Goal: Task Accomplishment & Management: Use online tool/utility

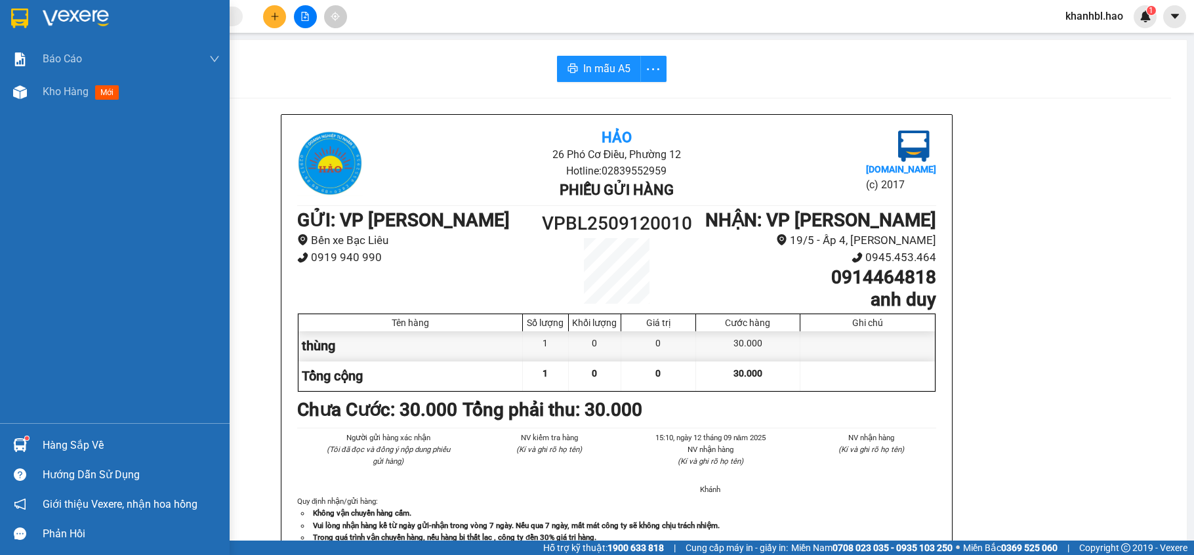
click at [28, 16] on img at bounding box center [19, 19] width 17 height 20
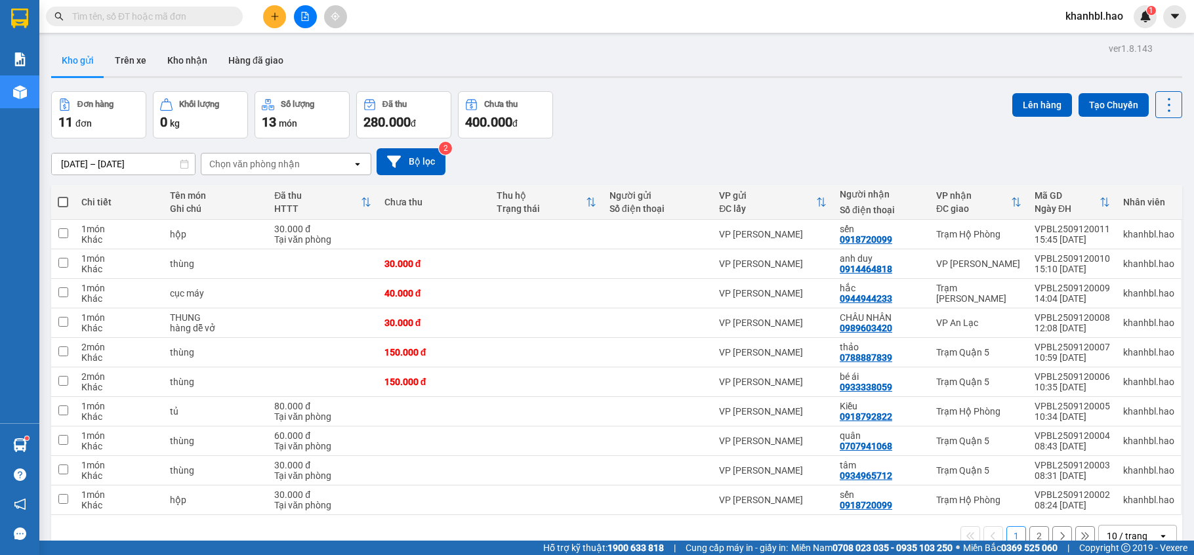
drag, startPoint x: 77, startPoint y: 52, endPoint x: 132, endPoint y: 98, distance: 71.7
click at [82, 51] on button "Kho gửi" at bounding box center [77, 60] width 53 height 31
click at [1074, 237] on icon at bounding box center [1078, 234] width 9 height 9
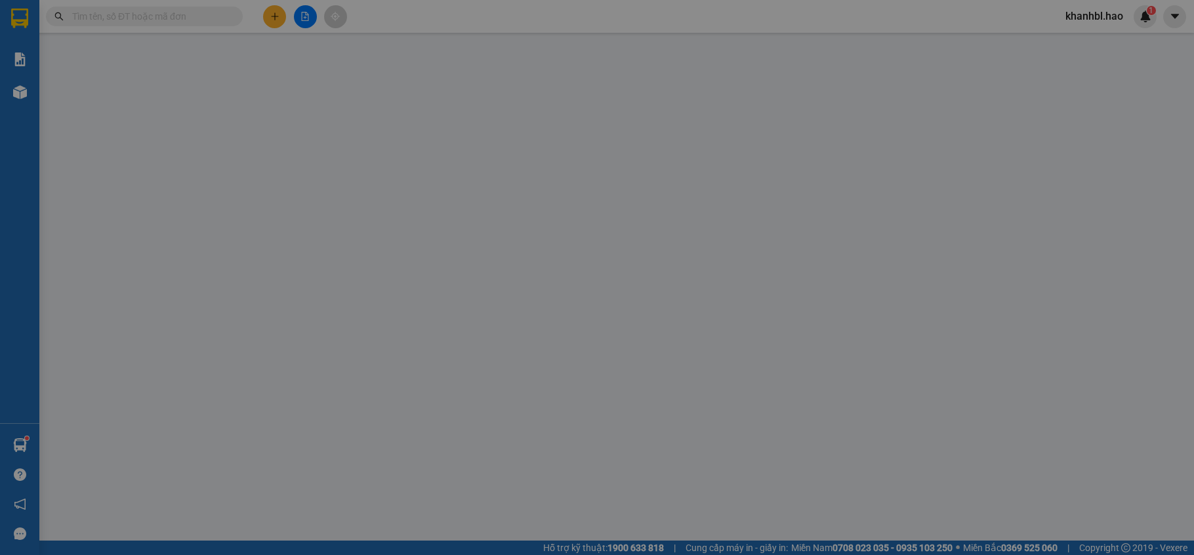
type input "0918720099"
type input "sến"
type input "30.000"
type input "0"
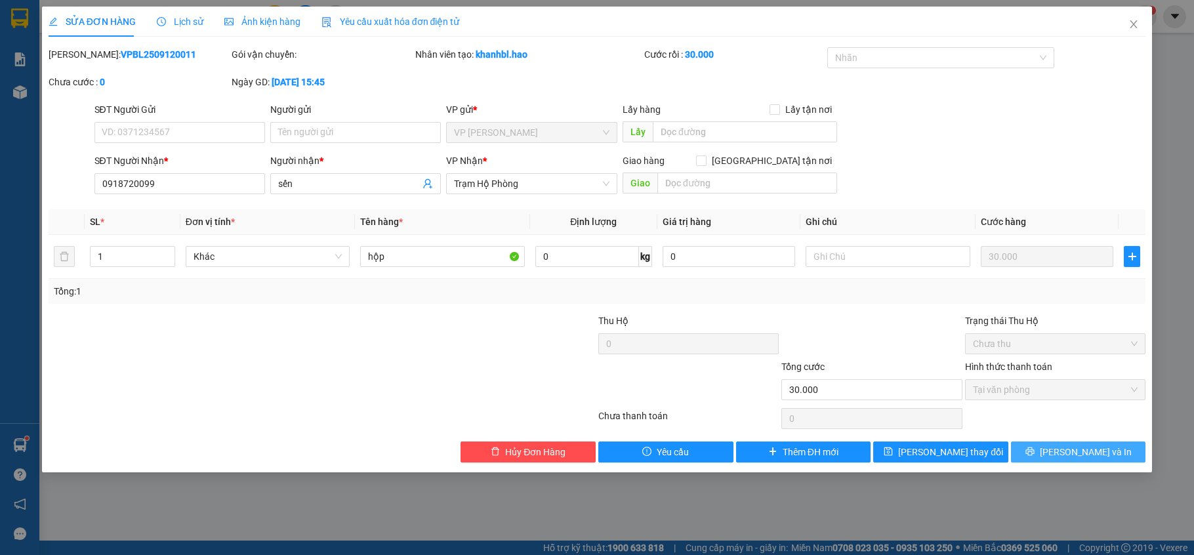
drag, startPoint x: 1075, startPoint y: 450, endPoint x: 1067, endPoint y: 455, distance: 9.1
click at [1074, 452] on span "[PERSON_NAME] và In" at bounding box center [1086, 452] width 92 height 14
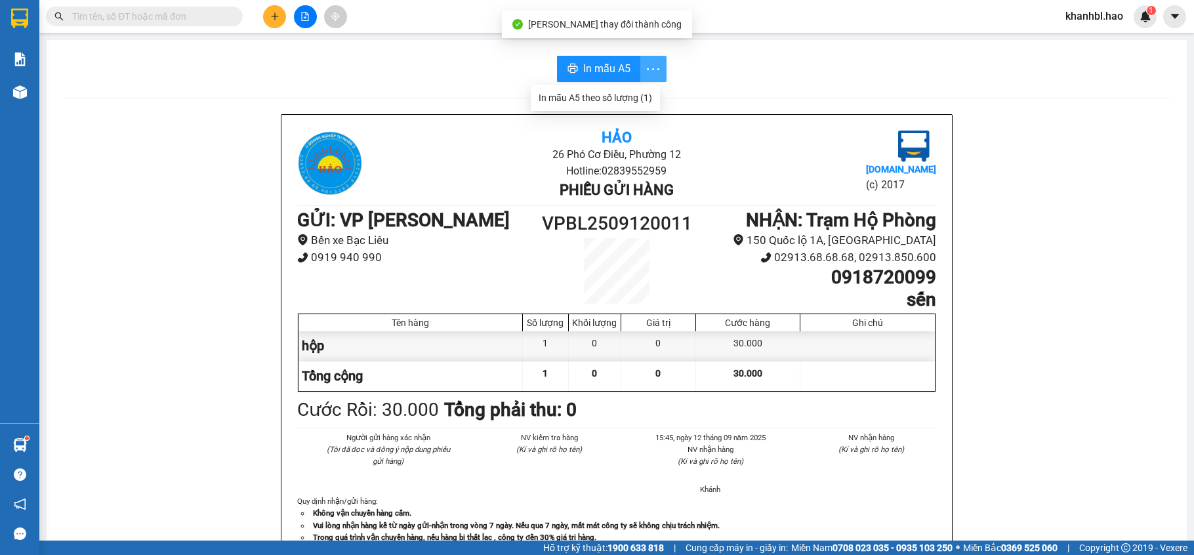
click at [645, 71] on icon "more" at bounding box center [653, 69] width 16 height 16
click at [605, 97] on div "In mẫu A5 theo số lượng (1)" at bounding box center [596, 98] width 114 height 14
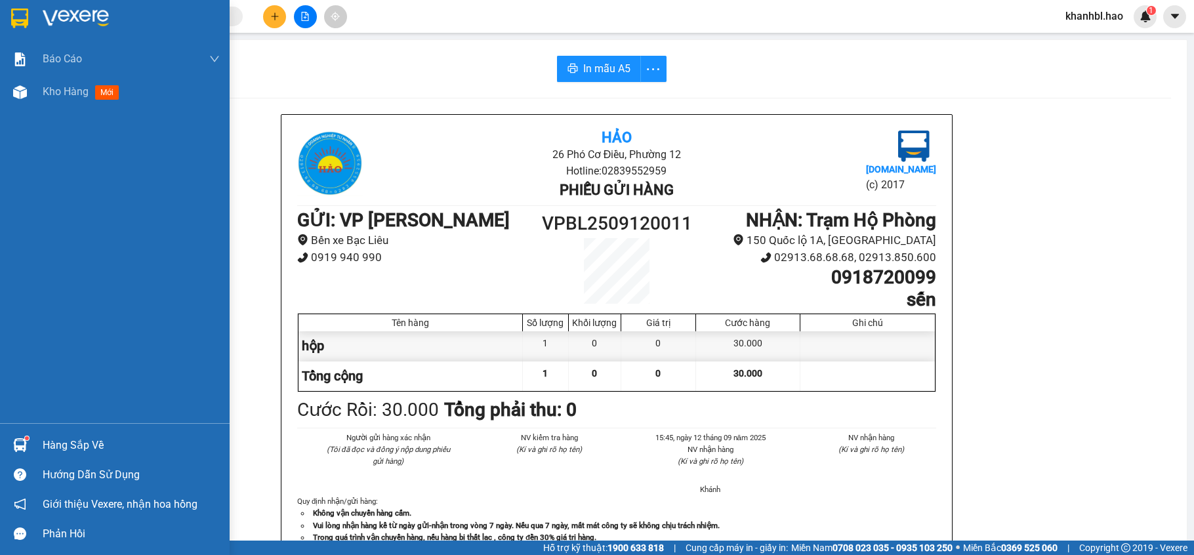
click at [24, 22] on img at bounding box center [19, 19] width 17 height 20
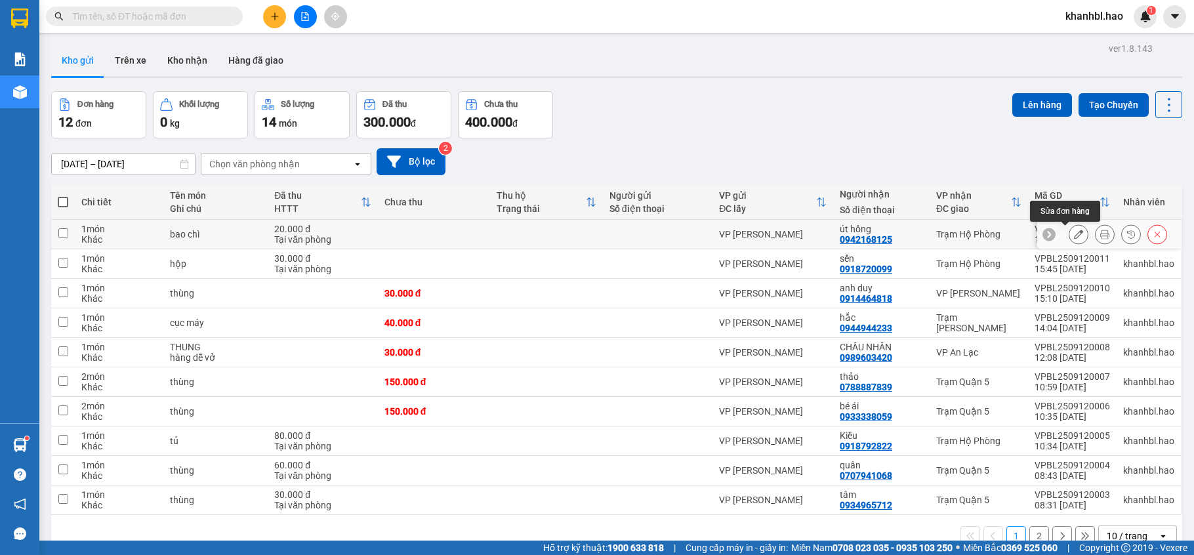
click at [1074, 232] on icon at bounding box center [1078, 234] width 9 height 9
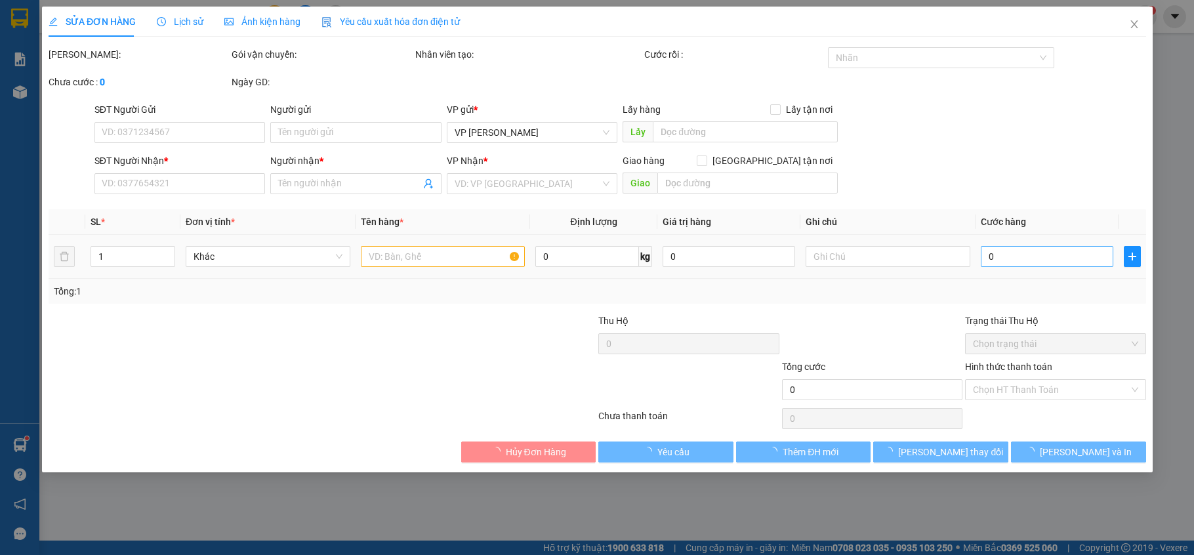
type input "0942168125"
type input "út hồng"
type input "20.000"
type input "0"
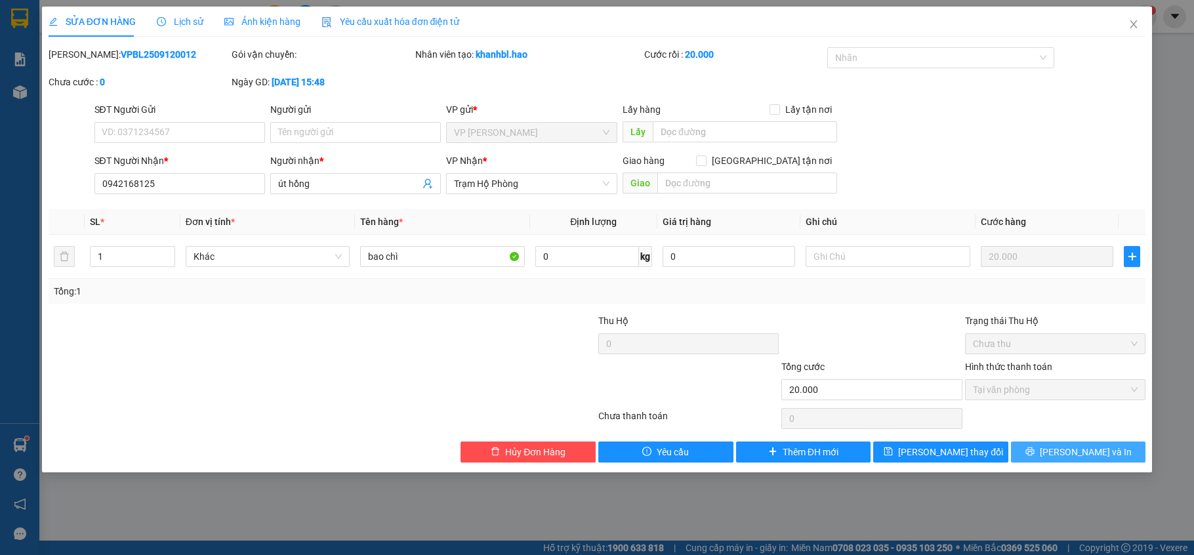
click at [1059, 447] on button "[PERSON_NAME] và In" at bounding box center [1078, 452] width 135 height 21
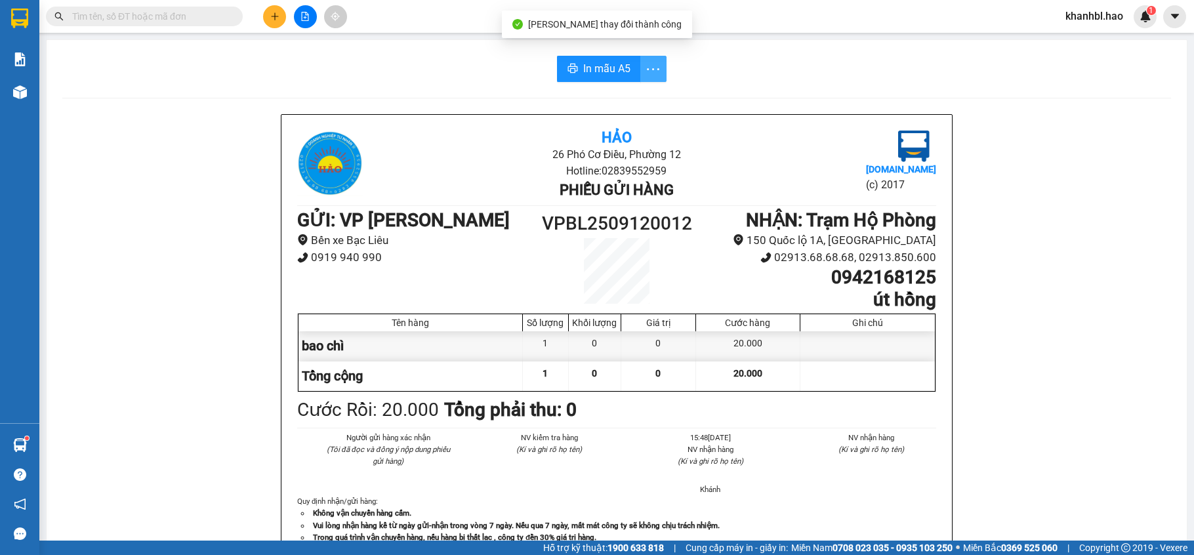
click at [647, 70] on icon "more" at bounding box center [653, 69] width 12 height 2
drag, startPoint x: 627, startPoint y: 104, endPoint x: 621, endPoint y: 98, distance: 8.8
click at [626, 104] on div "In mẫu A5 theo số lượng (1)" at bounding box center [596, 98] width 114 height 14
drag, startPoint x: 609, startPoint y: 70, endPoint x: 491, endPoint y: 14, distance: 130.3
click at [607, 68] on span "In mẫu A5" at bounding box center [606, 68] width 47 height 16
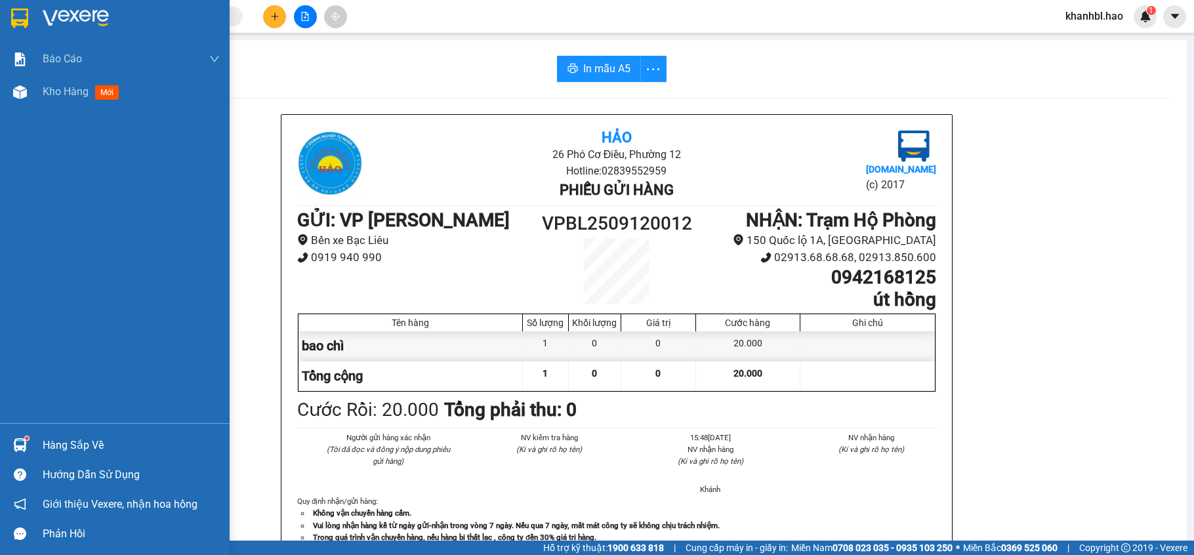
click at [14, 16] on img at bounding box center [19, 19] width 17 height 20
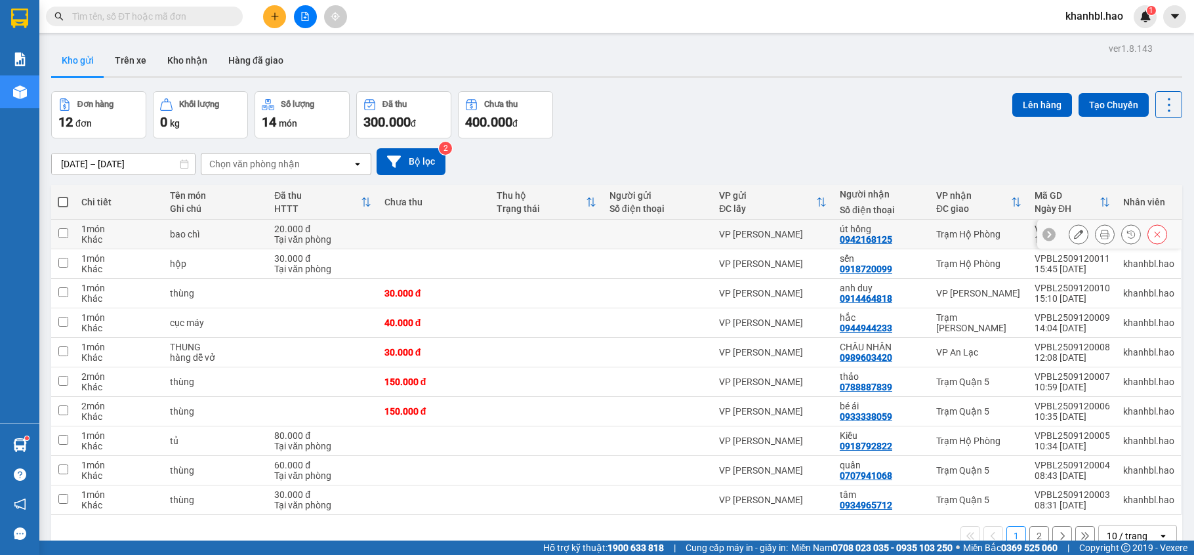
click at [60, 232] on input "checkbox" at bounding box center [63, 233] width 10 height 10
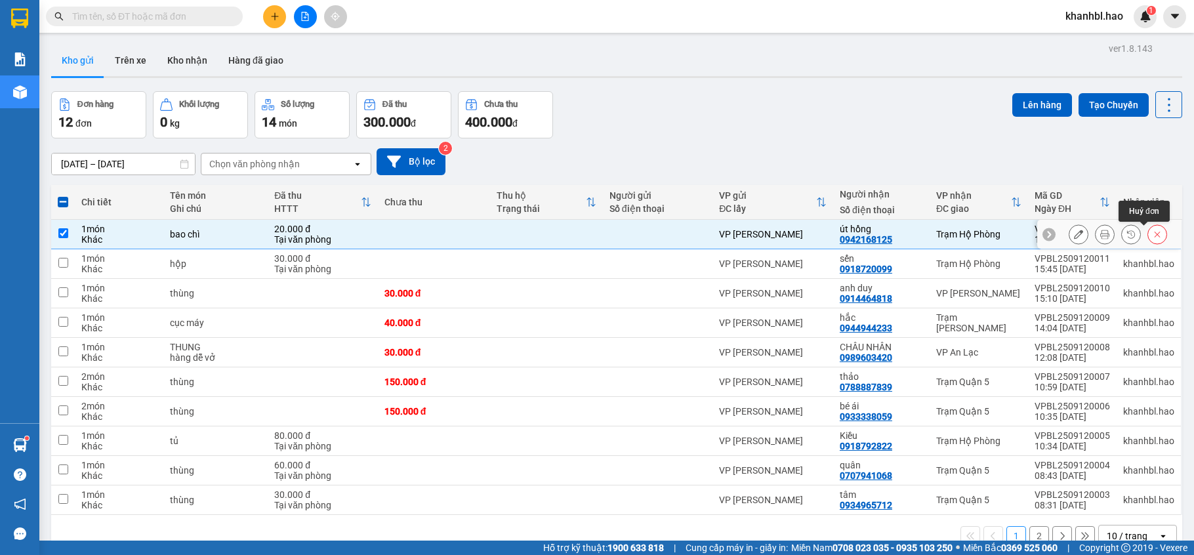
click at [1153, 239] on icon at bounding box center [1157, 234] width 9 height 9
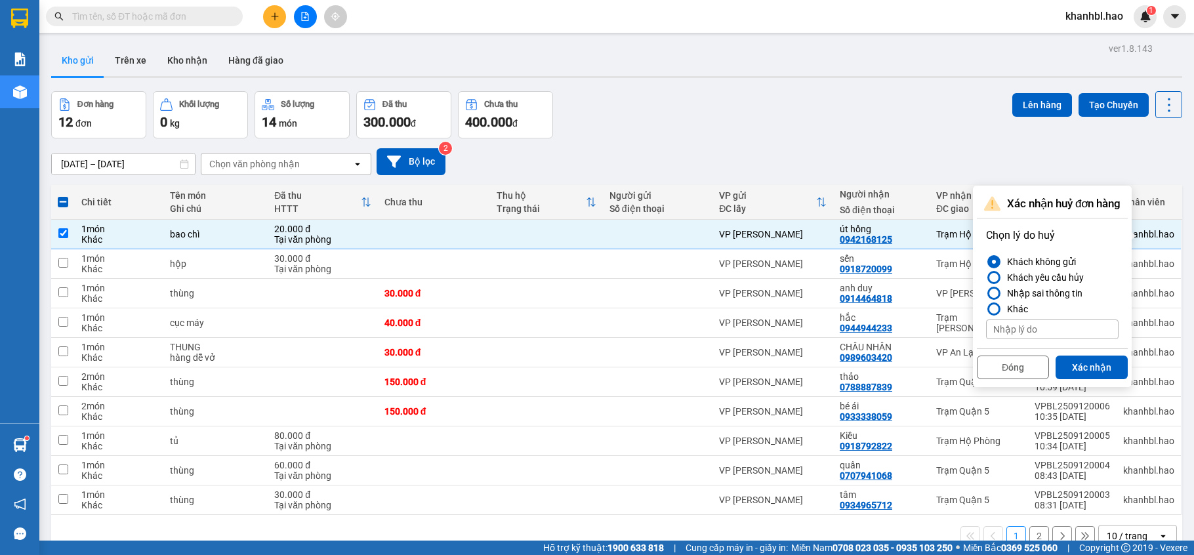
click at [992, 260] on div at bounding box center [994, 262] width 4 height 4
click at [986, 262] on input "Khách không gửi" at bounding box center [986, 262] width 0 height 0
click at [1030, 331] on input at bounding box center [1052, 330] width 133 height 20
click at [995, 265] on div at bounding box center [994, 261] width 9 height 9
click at [986, 262] on input "Khách không gửi" at bounding box center [986, 262] width 0 height 0
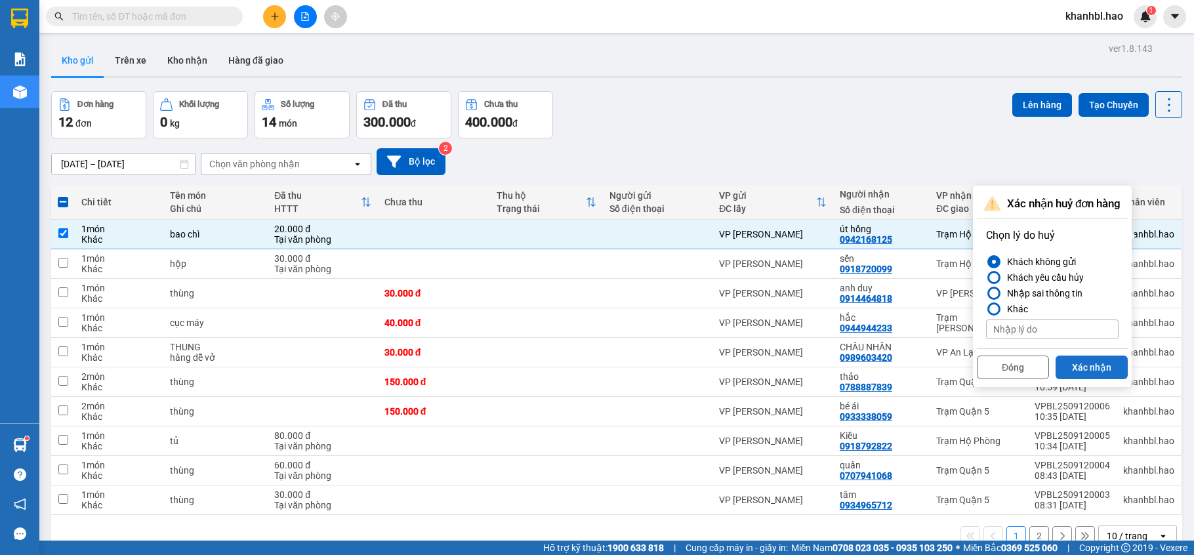
click at [1093, 366] on button "Xác nhận" at bounding box center [1092, 368] width 72 height 24
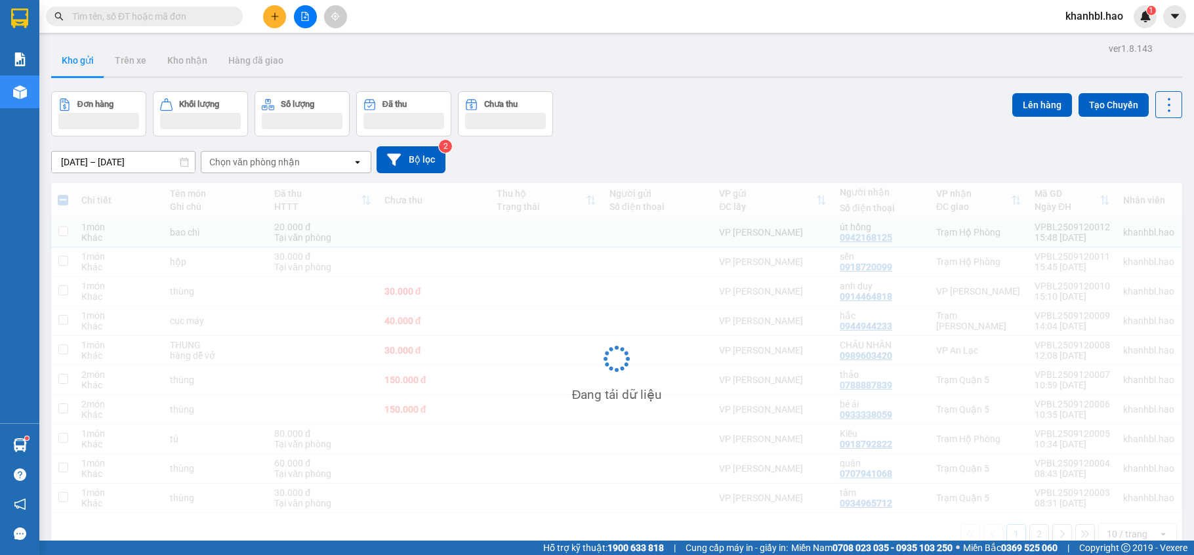
checkbox input "false"
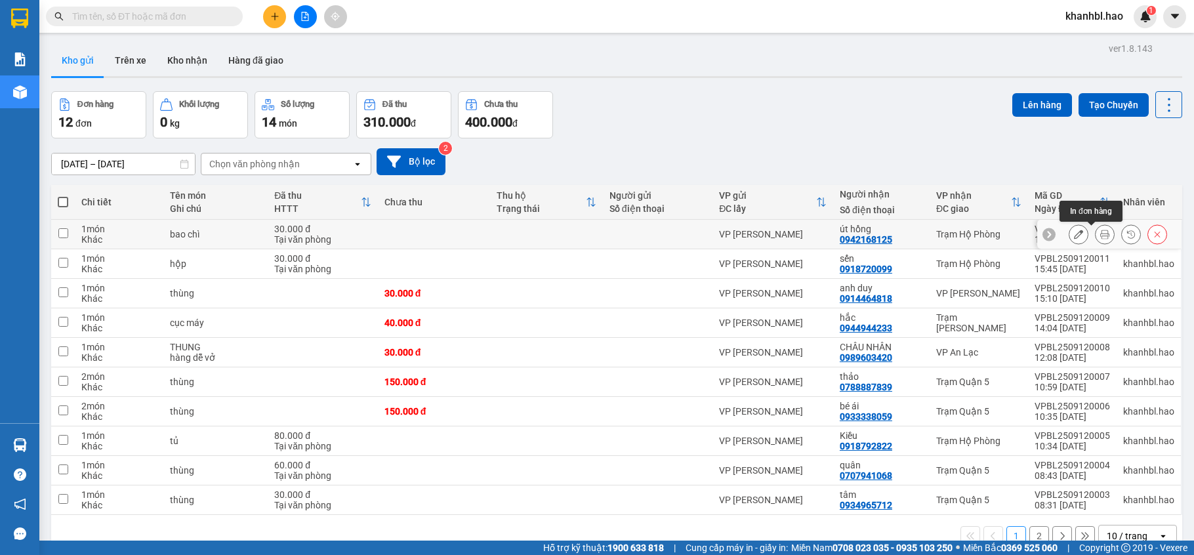
click at [1074, 236] on icon at bounding box center [1078, 234] width 9 height 9
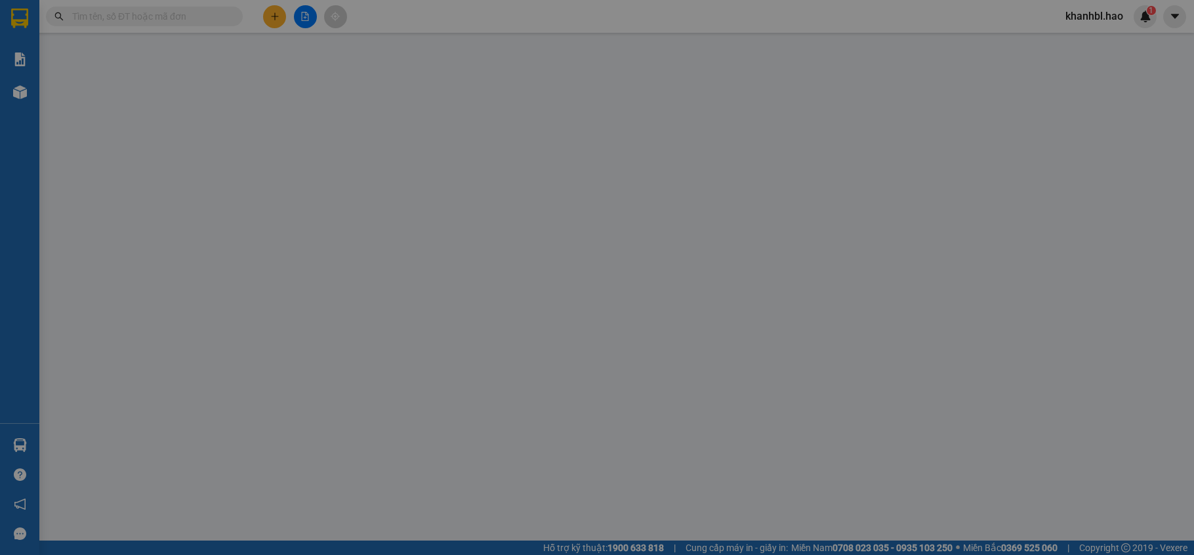
type input "0942168125"
type input "út hồng"
type input "30.000"
type input "0"
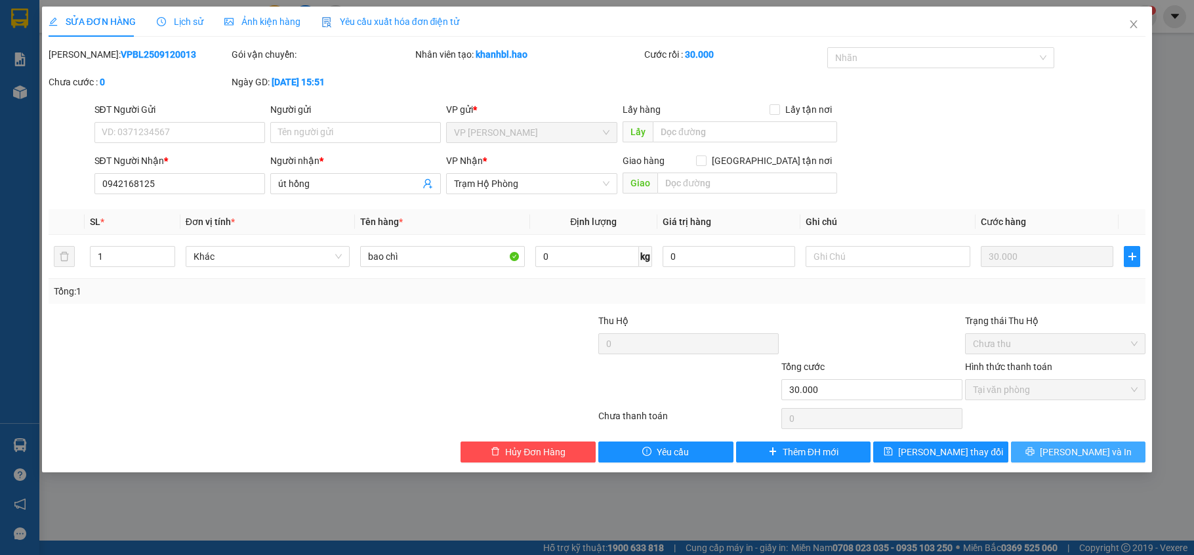
click at [1071, 449] on span "[PERSON_NAME] và In" at bounding box center [1086, 452] width 92 height 14
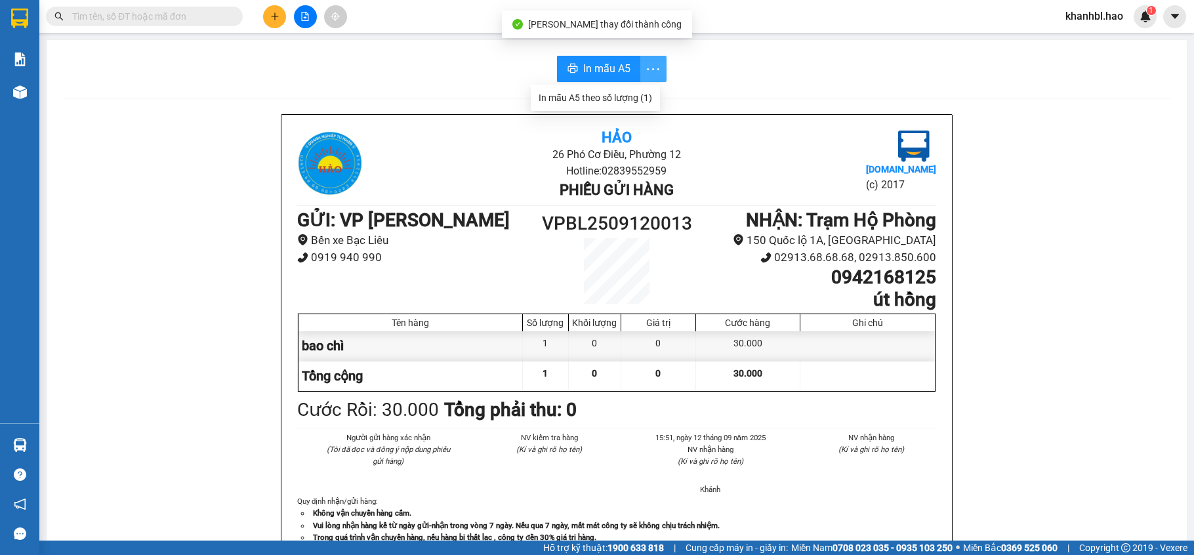
click at [654, 67] on icon "more" at bounding box center [653, 69] width 16 height 16
click at [606, 98] on div "In mẫu A5 theo số lượng (1)" at bounding box center [596, 98] width 114 height 14
click at [583, 61] on span "In mẫu A5" at bounding box center [606, 68] width 47 height 16
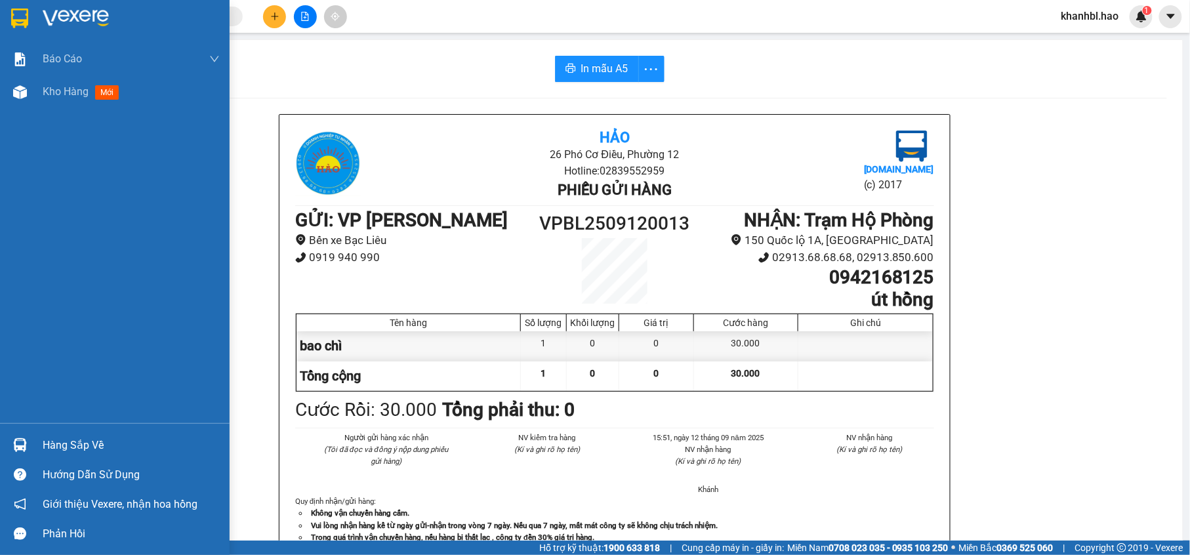
drag, startPoint x: 4, startPoint y: 7, endPoint x: 17, endPoint y: 16, distance: 16.4
click at [5, 9] on div at bounding box center [115, 21] width 230 height 43
click at [11, 14] on img at bounding box center [19, 19] width 17 height 20
click at [17, 16] on img at bounding box center [19, 19] width 17 height 20
drag, startPoint x: 17, startPoint y: 16, endPoint x: 24, endPoint y: 19, distance: 7.7
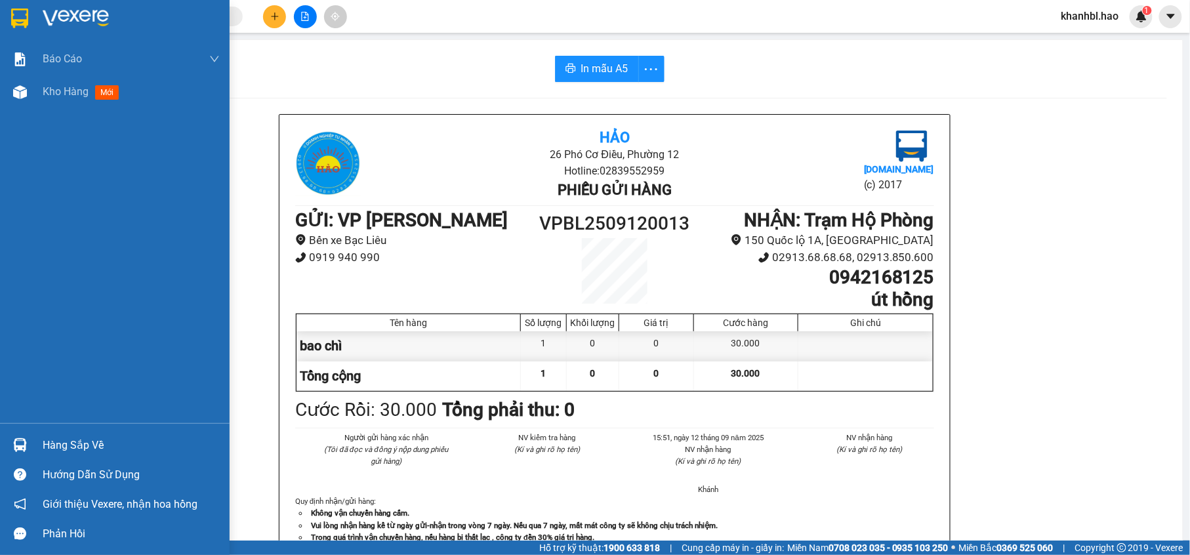
click at [24, 19] on img at bounding box center [19, 19] width 17 height 20
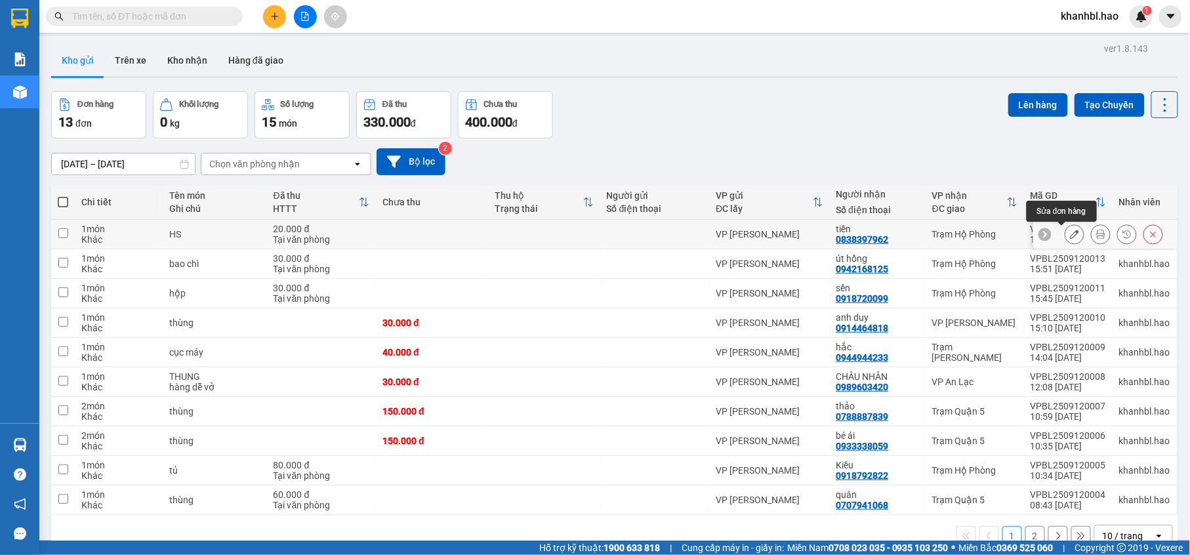
click at [1070, 238] on icon at bounding box center [1074, 234] width 9 height 9
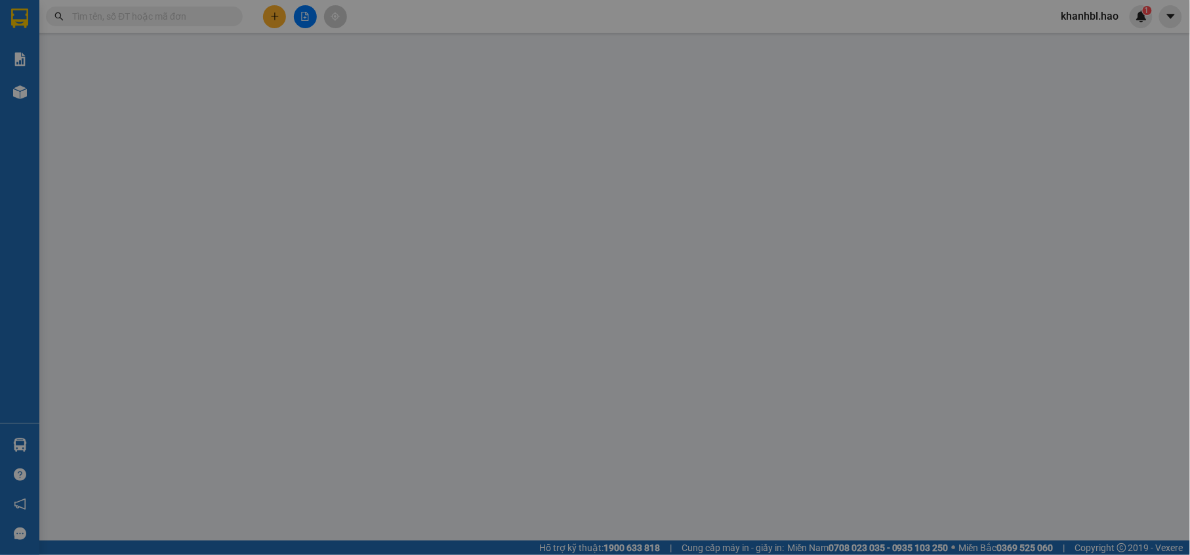
type input "0838397962"
type input "tiền"
type input "20.000"
type input "0"
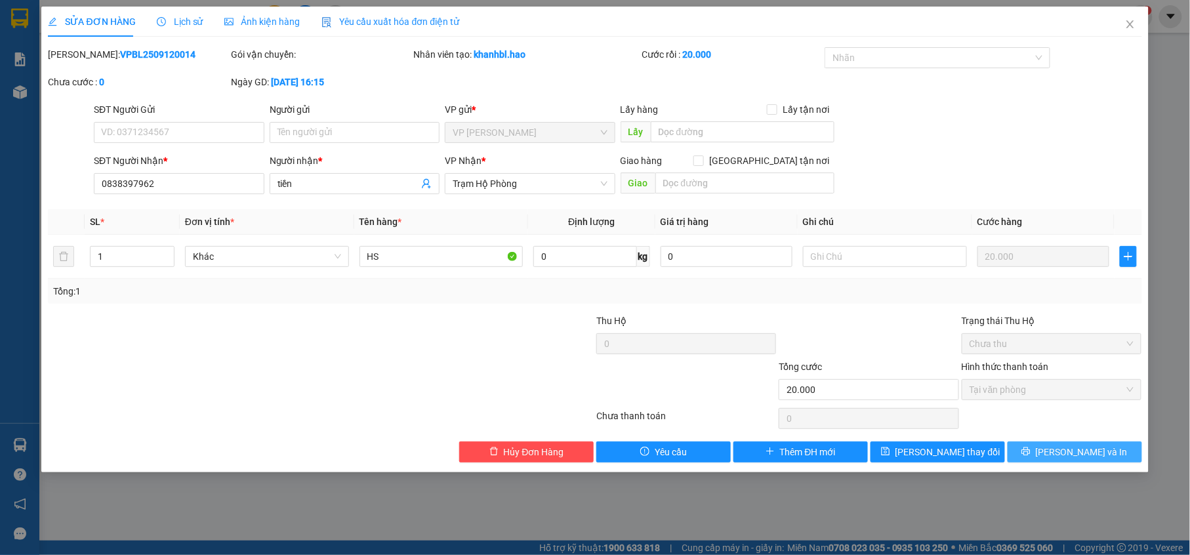
click at [1031, 455] on icon "printer" at bounding box center [1026, 451] width 9 height 9
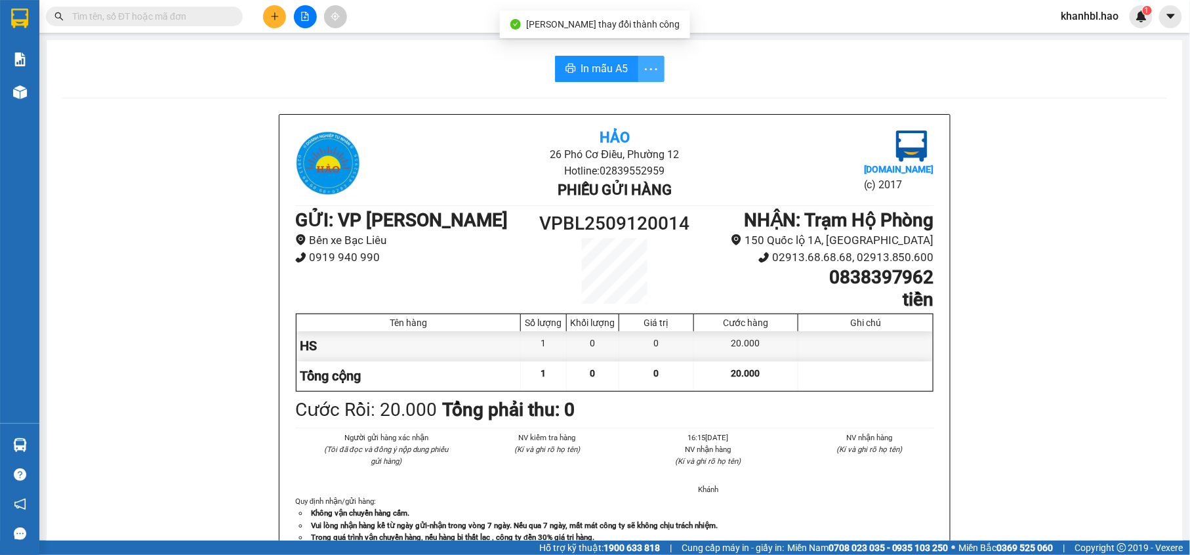
click at [643, 69] on icon "more" at bounding box center [651, 69] width 16 height 16
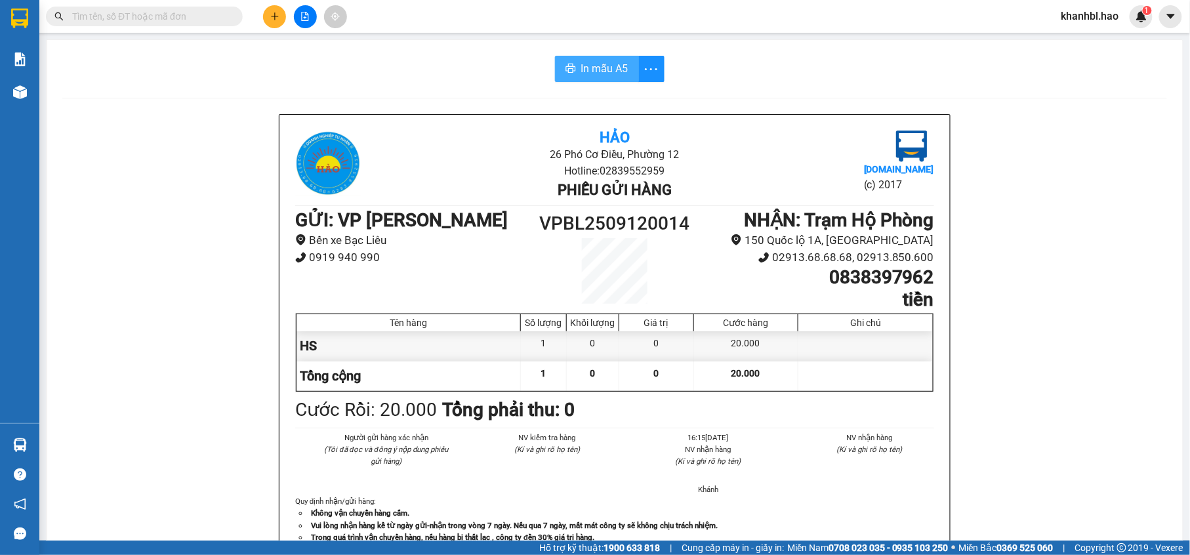
click at [606, 68] on span "In mẫu A5" at bounding box center [604, 68] width 47 height 16
click at [596, 64] on span "In mẫu A5" at bounding box center [604, 68] width 47 height 16
